Goal: Task Accomplishment & Management: Manage account settings

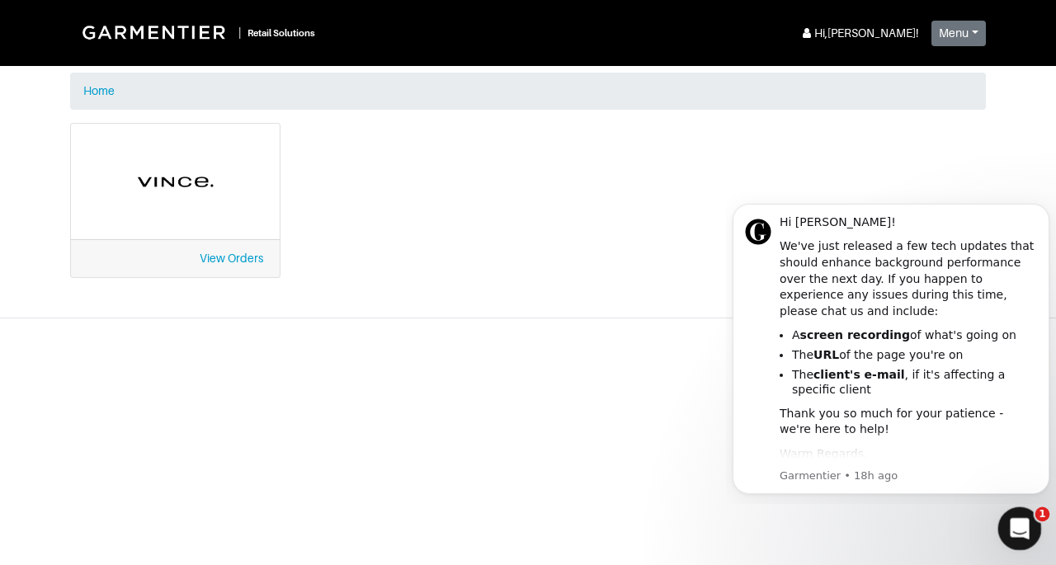
click at [1015, 538] on div "Open Intercom Messenger" at bounding box center [1017, 526] width 54 height 54
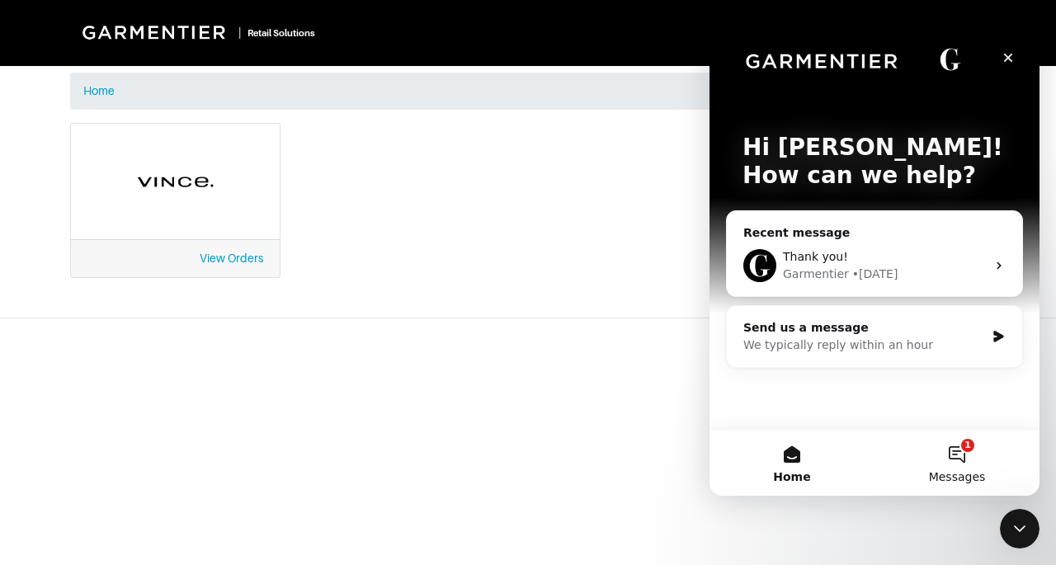
click at [950, 447] on button "1 Messages" at bounding box center [957, 463] width 165 height 66
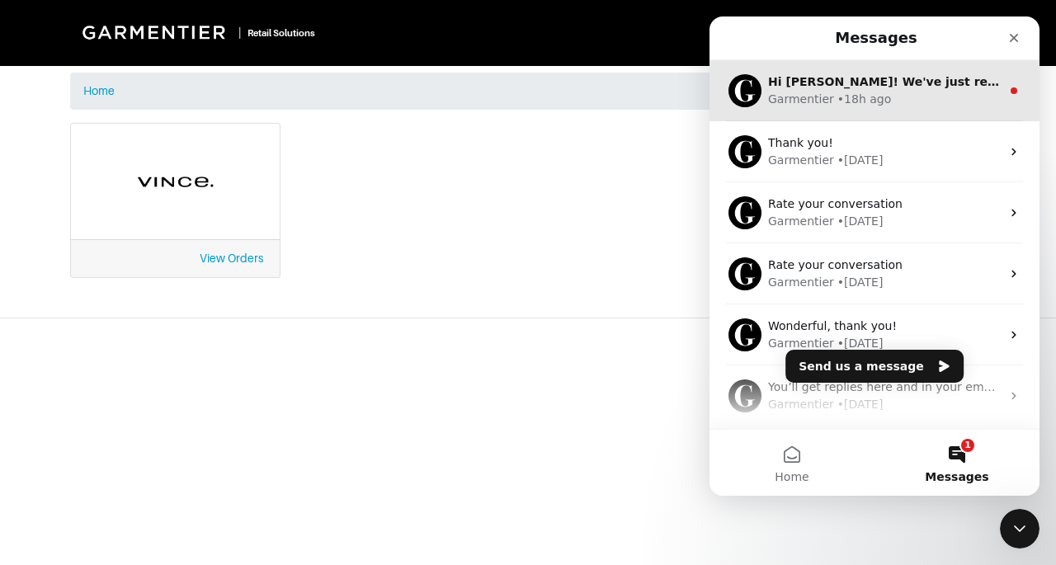
click at [921, 104] on div "Garmentier • 18h ago" at bounding box center [884, 99] width 233 height 17
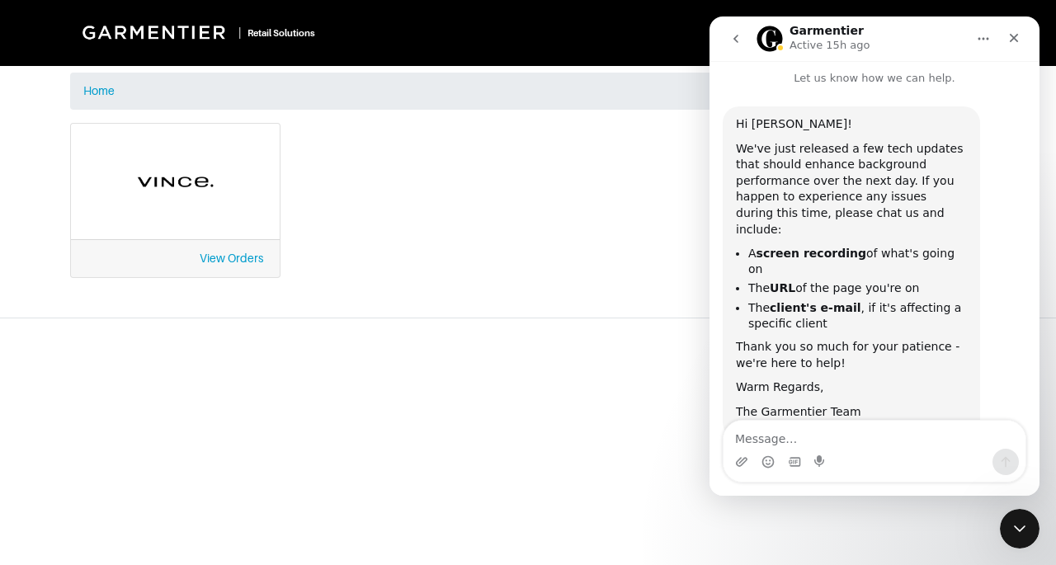
scroll to position [25, 0]
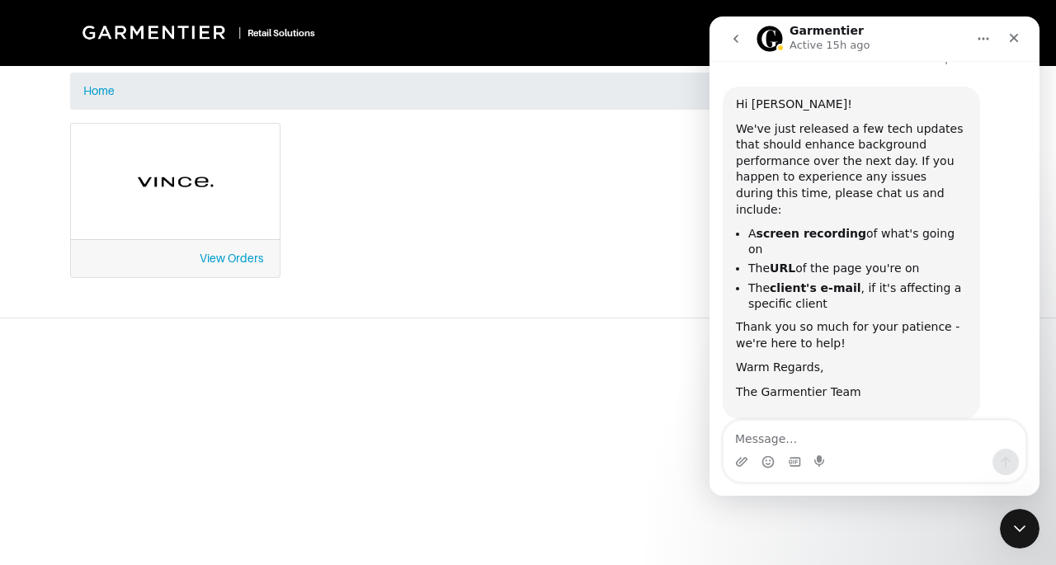
click at [647, 230] on div "View Orders" at bounding box center [528, 210] width 941 height 175
click at [1013, 32] on icon "Close" at bounding box center [1014, 37] width 13 height 13
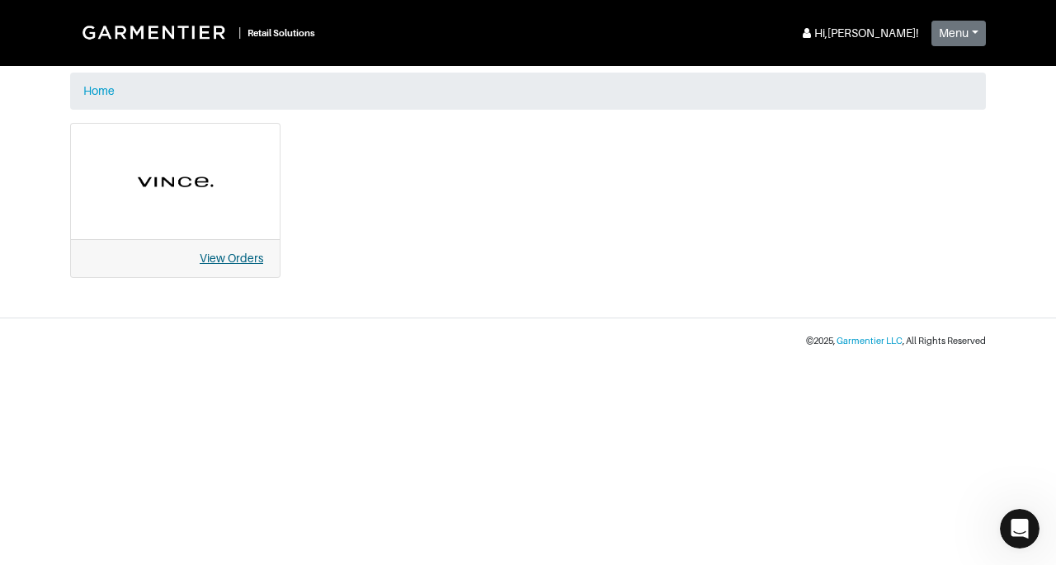
click at [226, 253] on link "View Orders" at bounding box center [232, 258] width 64 height 13
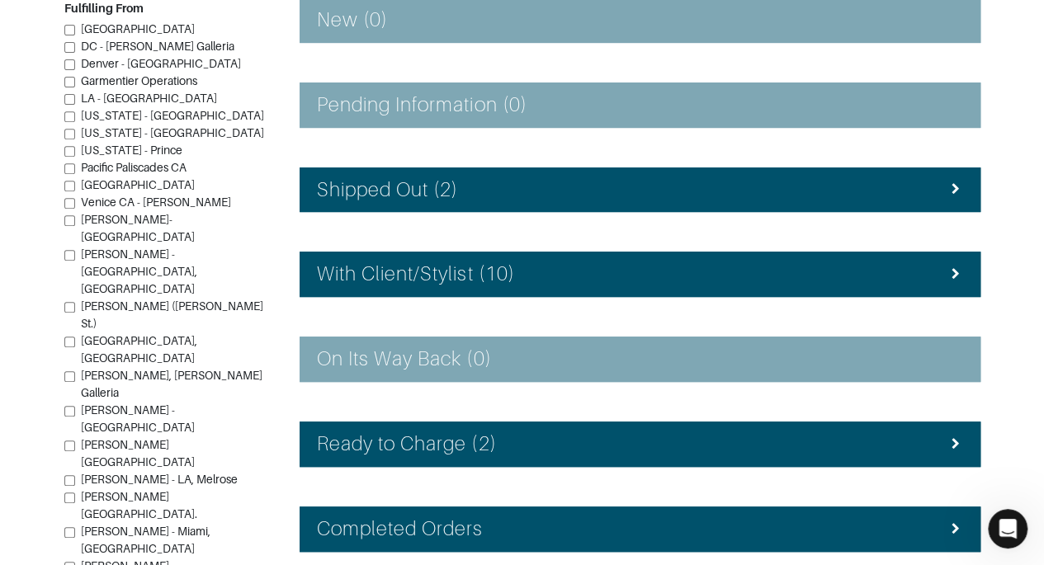
scroll to position [371, 0]
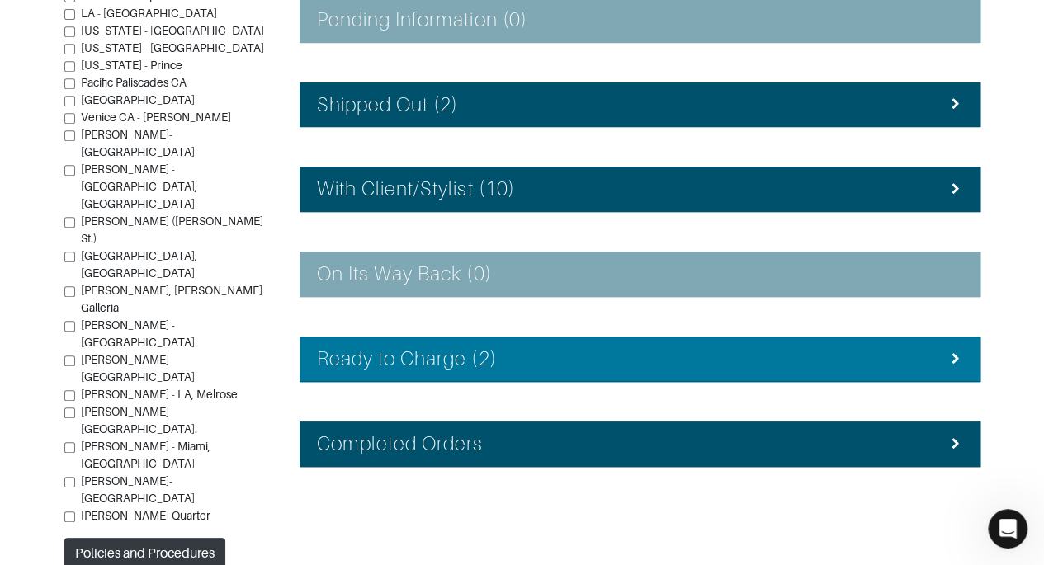
click at [888, 353] on div "Ready to Charge (2)" at bounding box center [640, 359] width 646 height 24
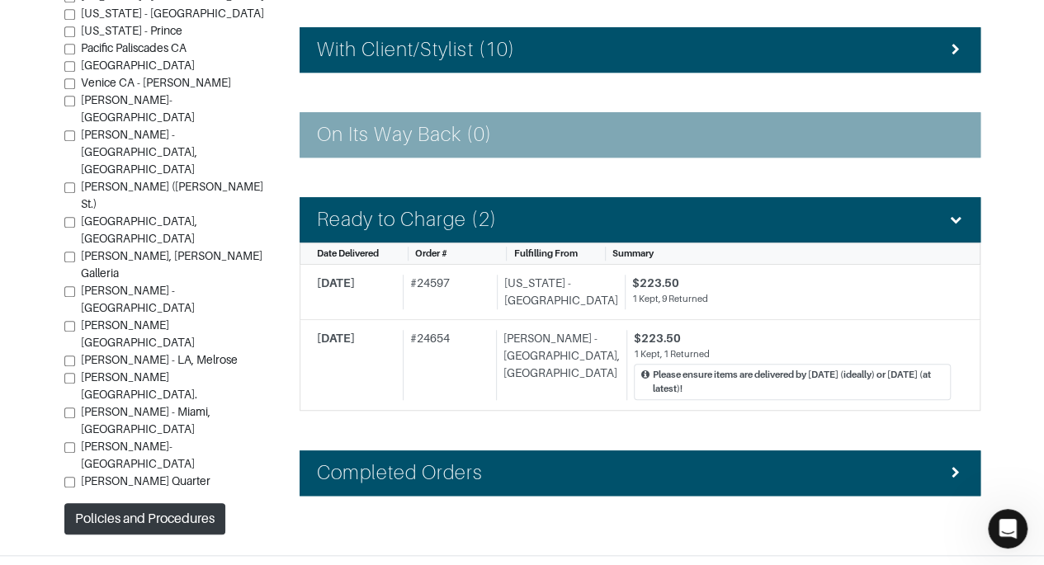
scroll to position [537, 0]
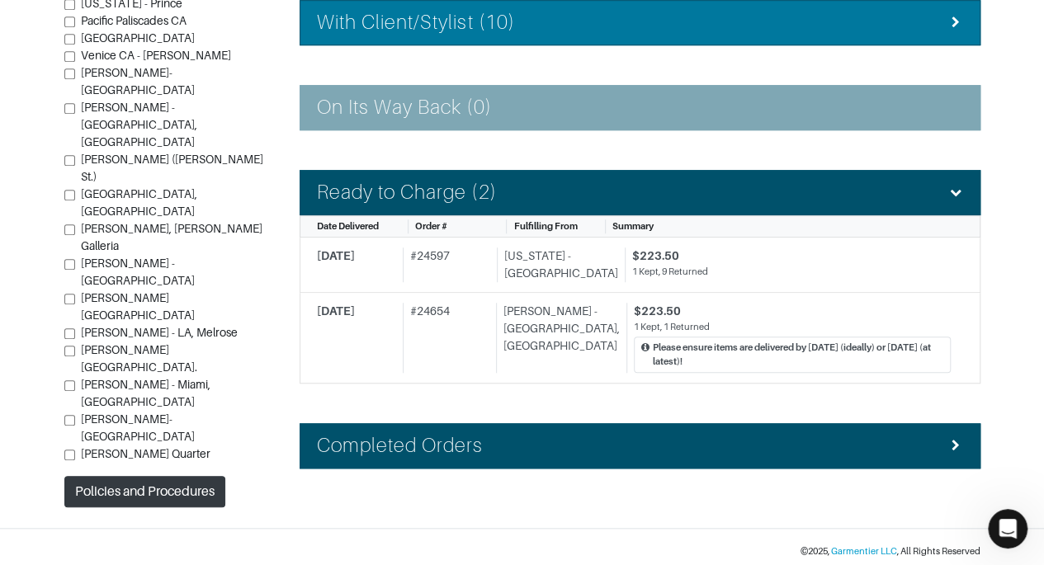
click at [784, 35] on li "With Client/Stylist (10)" at bounding box center [640, 22] width 681 height 45
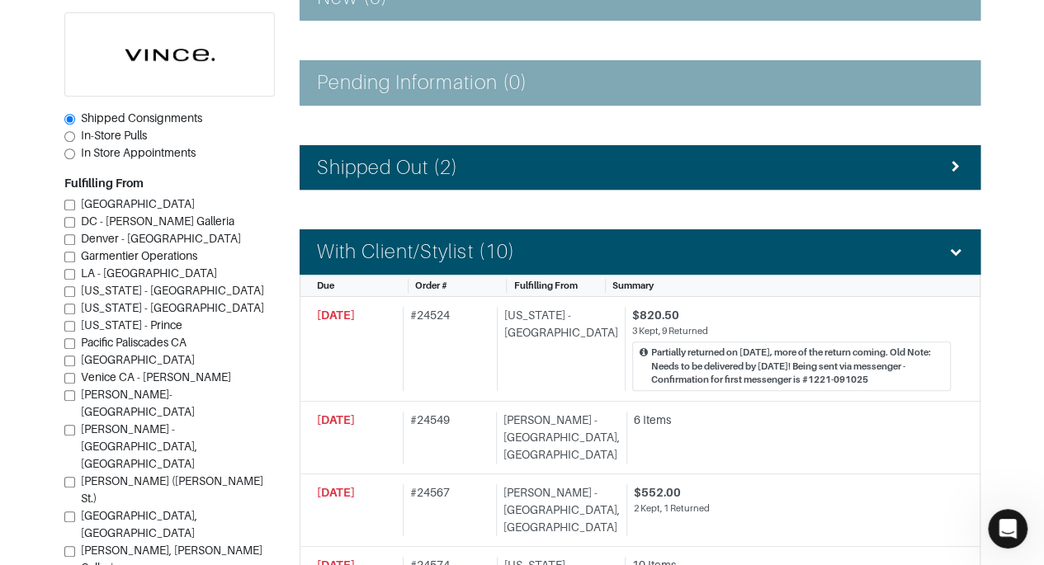
scroll to position [302, 0]
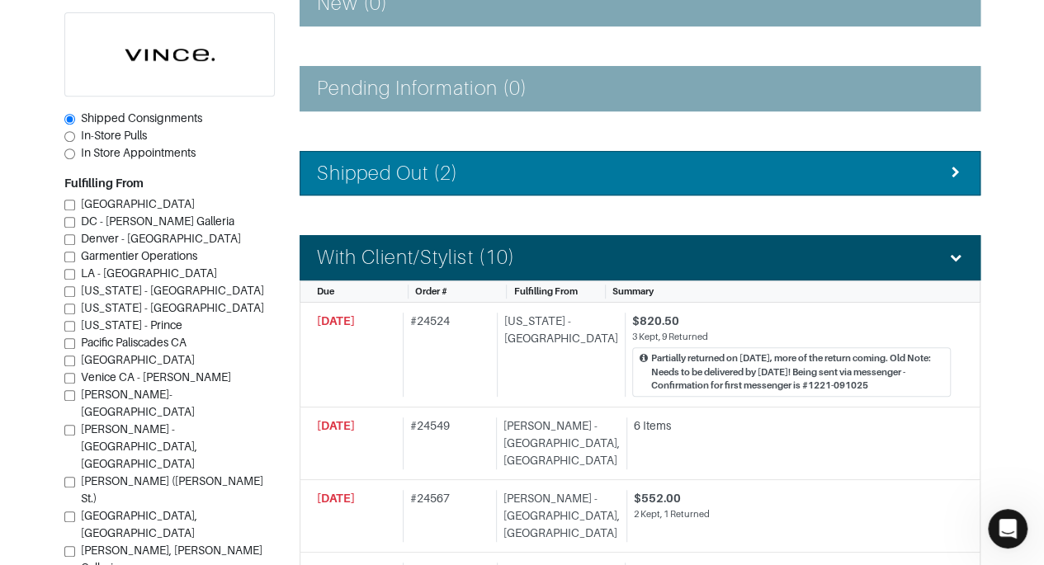
click at [925, 162] on div "Shipped Out (2)" at bounding box center [640, 174] width 646 height 24
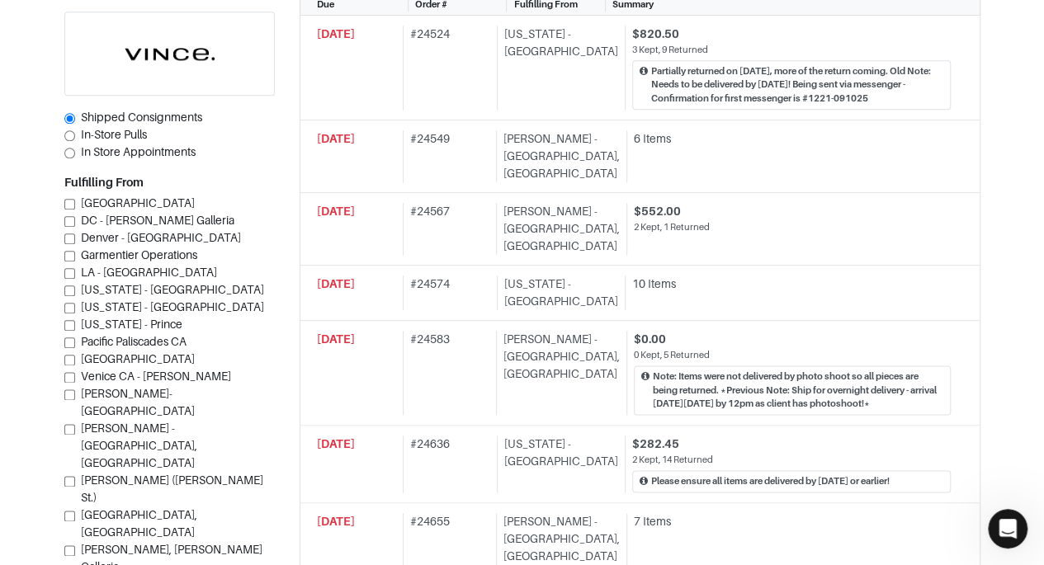
scroll to position [808, 0]
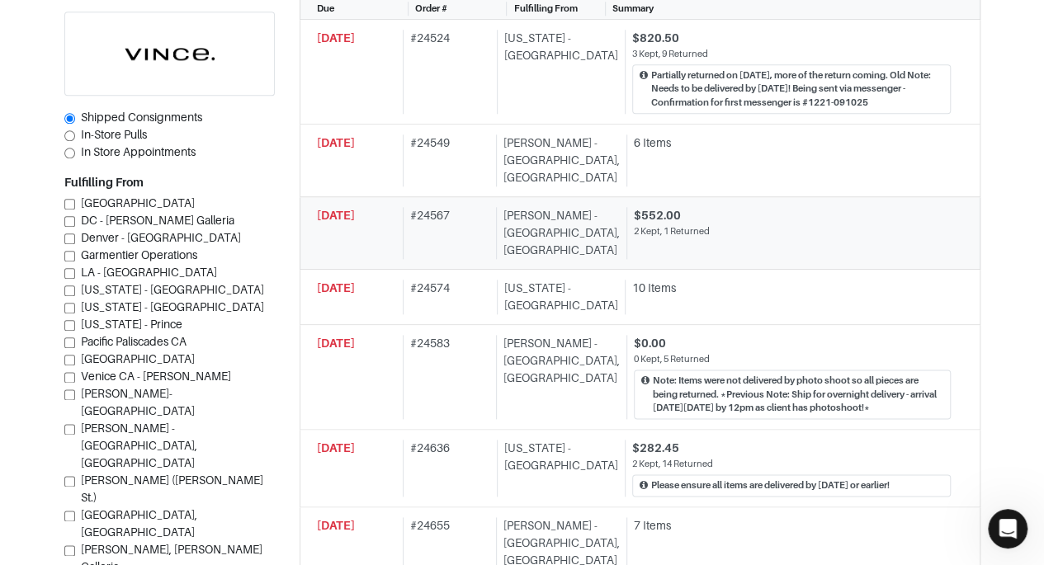
click at [701, 207] on div "$552.00" at bounding box center [792, 215] width 317 height 17
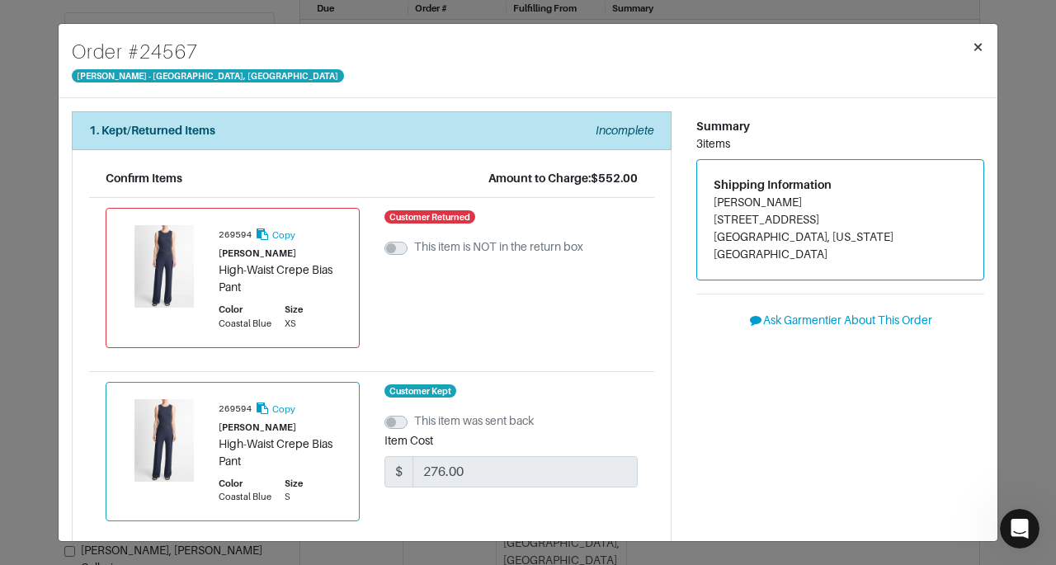
click at [971, 53] on button "×" at bounding box center [978, 47] width 39 height 46
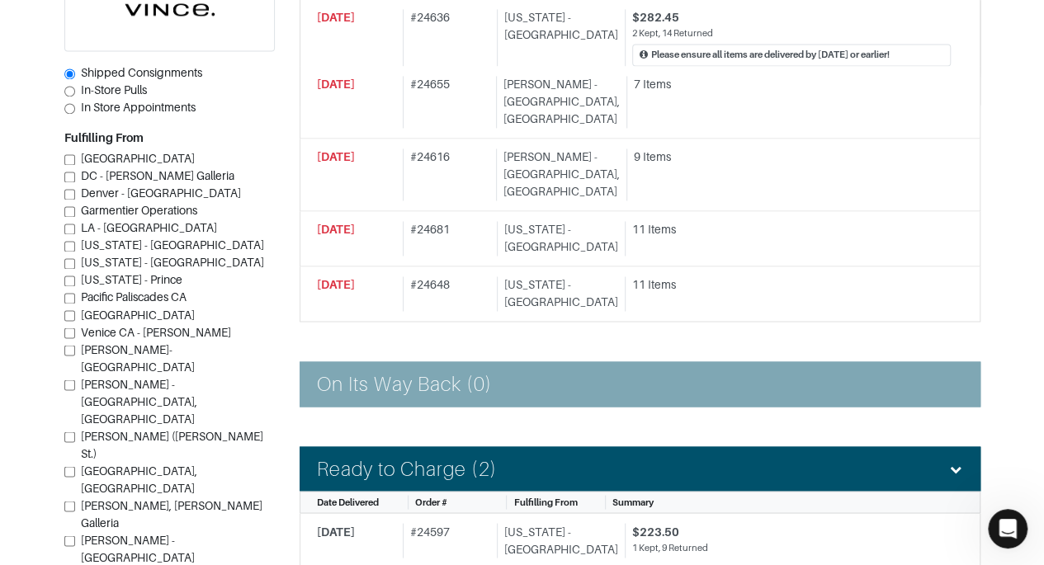
scroll to position [1449, 0]
